Goal: Browse casually: Explore the website without a specific task or goal

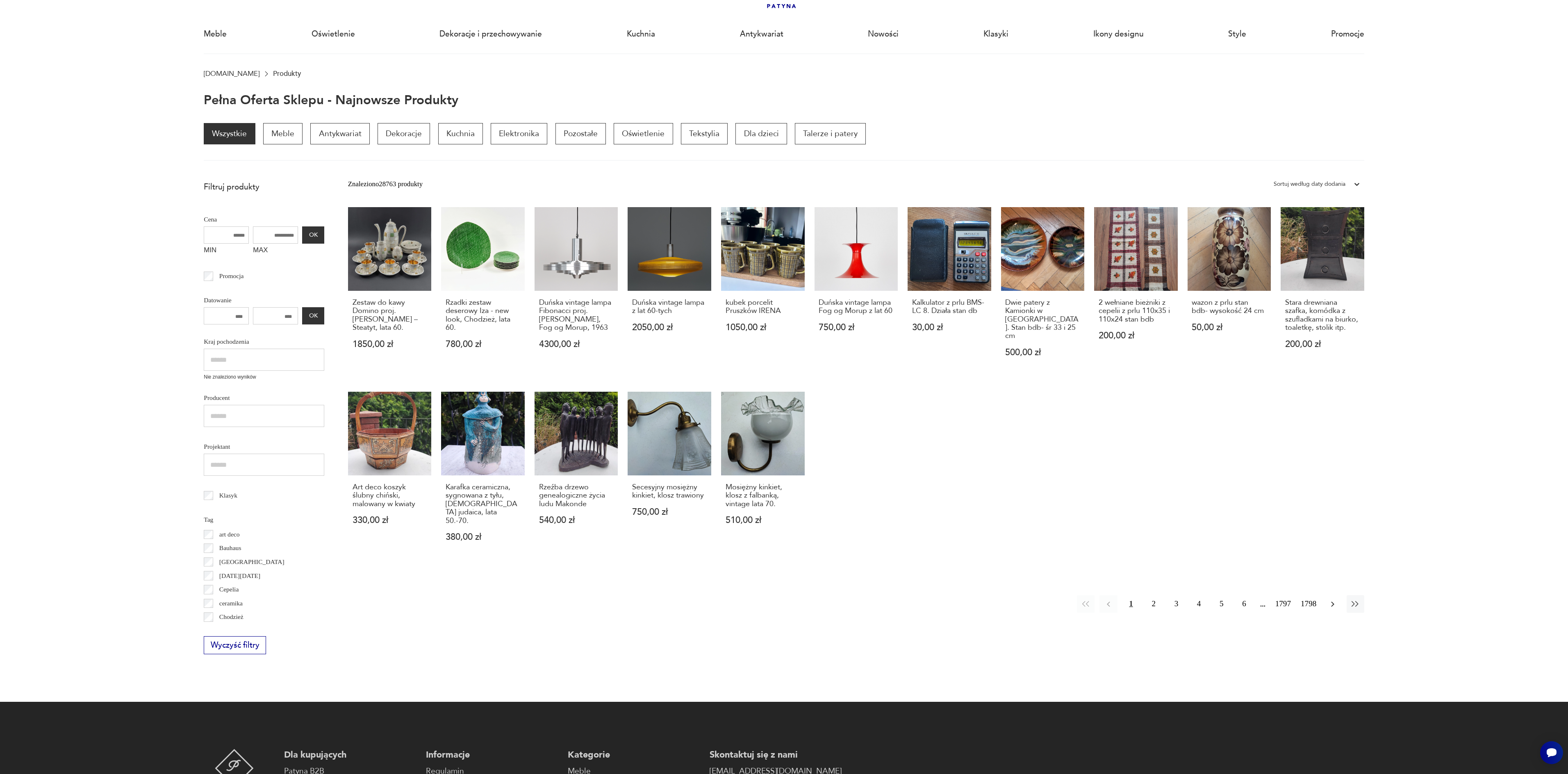
click at [1334, 599] on icon "button" at bounding box center [1332, 604] width 10 height 10
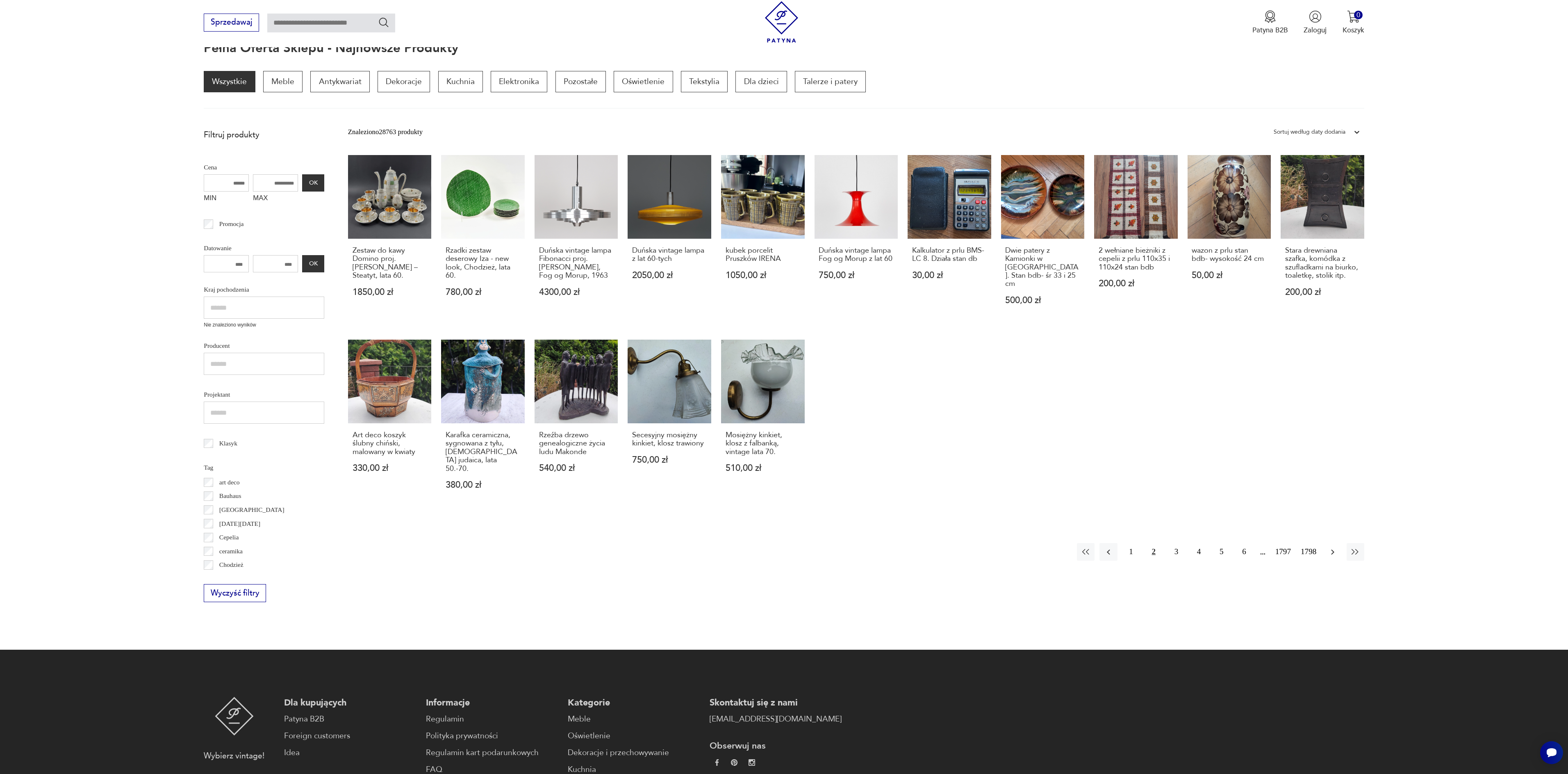
scroll to position [110, 0]
